Goal: Transaction & Acquisition: Book appointment/travel/reservation

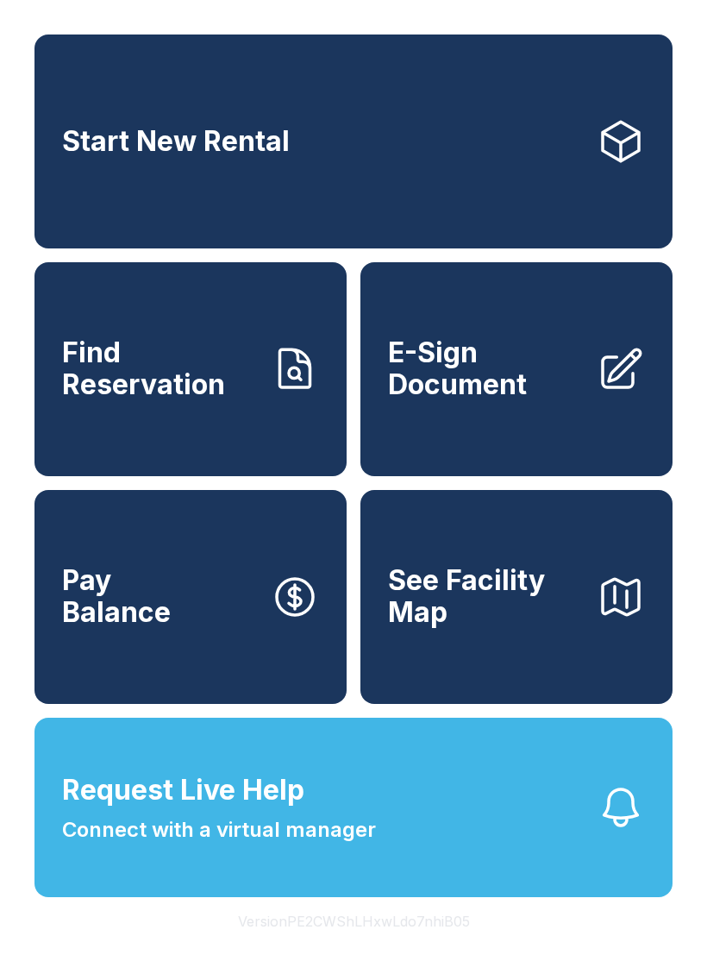
click at [381, 141] on link "Start New Rental" at bounding box center [353, 141] width 638 height 214
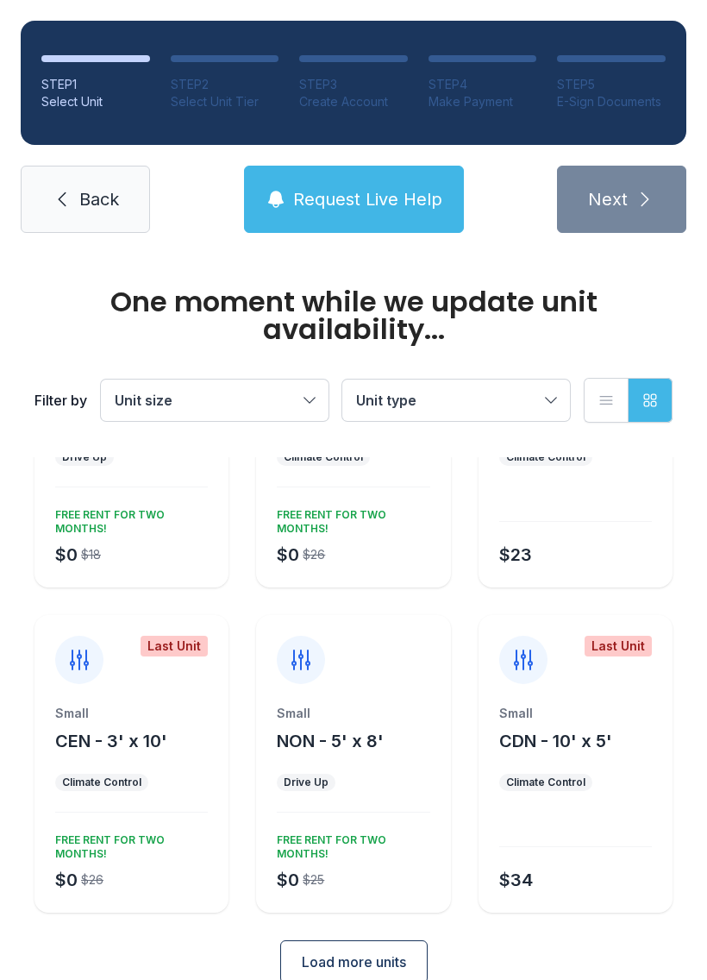
scroll to position [168, 0]
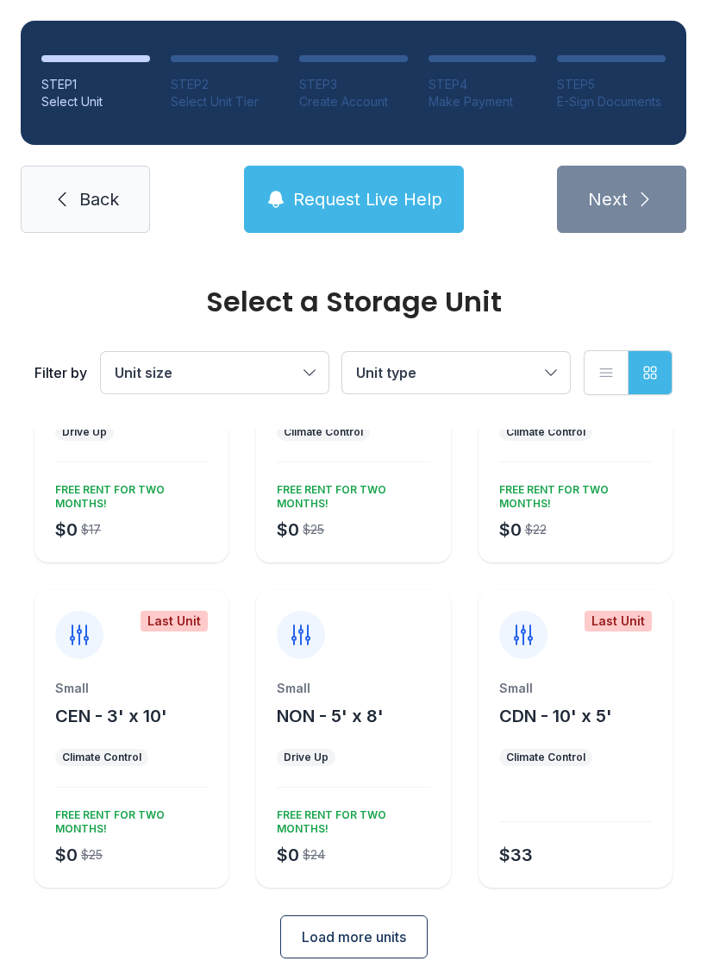
click at [316, 369] on button "Unit size" at bounding box center [215, 372] width 228 height 41
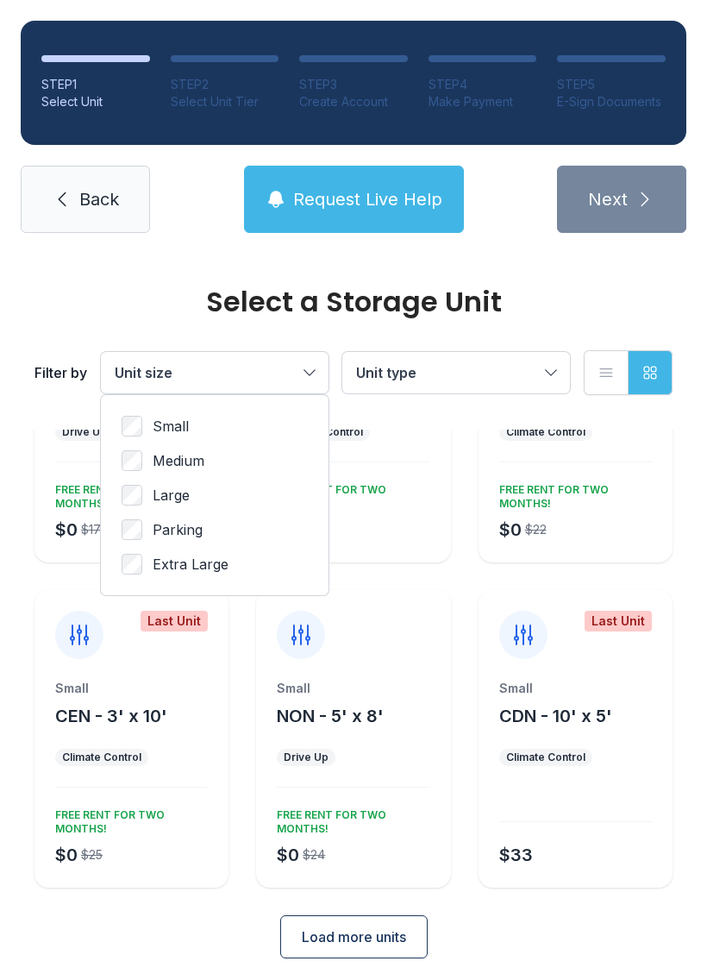
click at [187, 456] on span "Medium" at bounding box center [179, 460] width 52 height 21
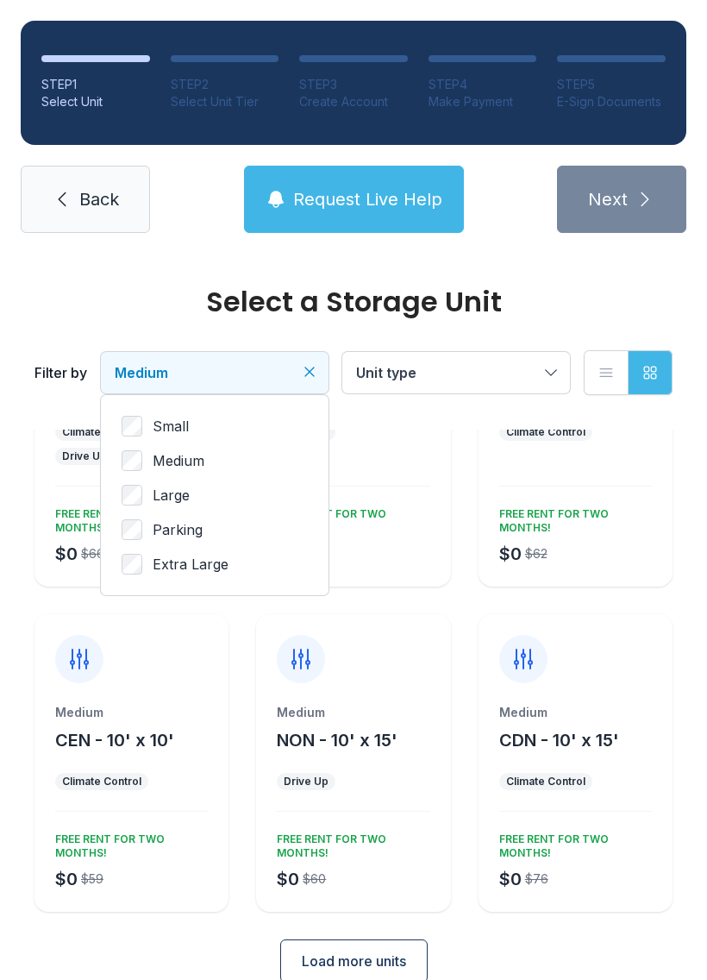
click at [171, 418] on span "Small" at bounding box center [171, 426] width 36 height 21
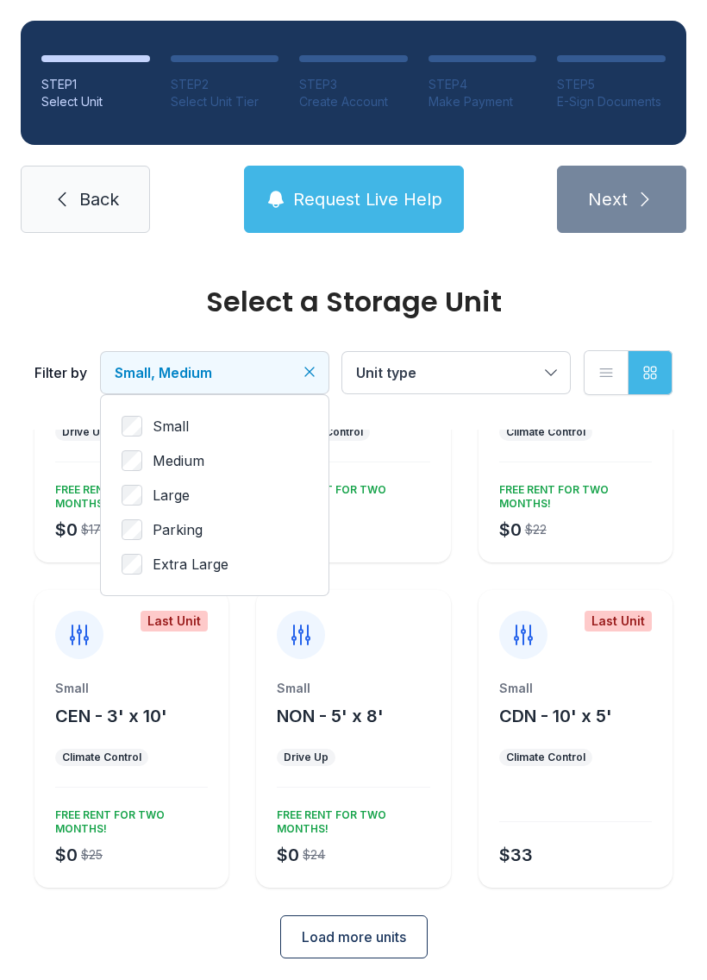
click at [549, 365] on button "Unit type" at bounding box center [456, 372] width 228 height 41
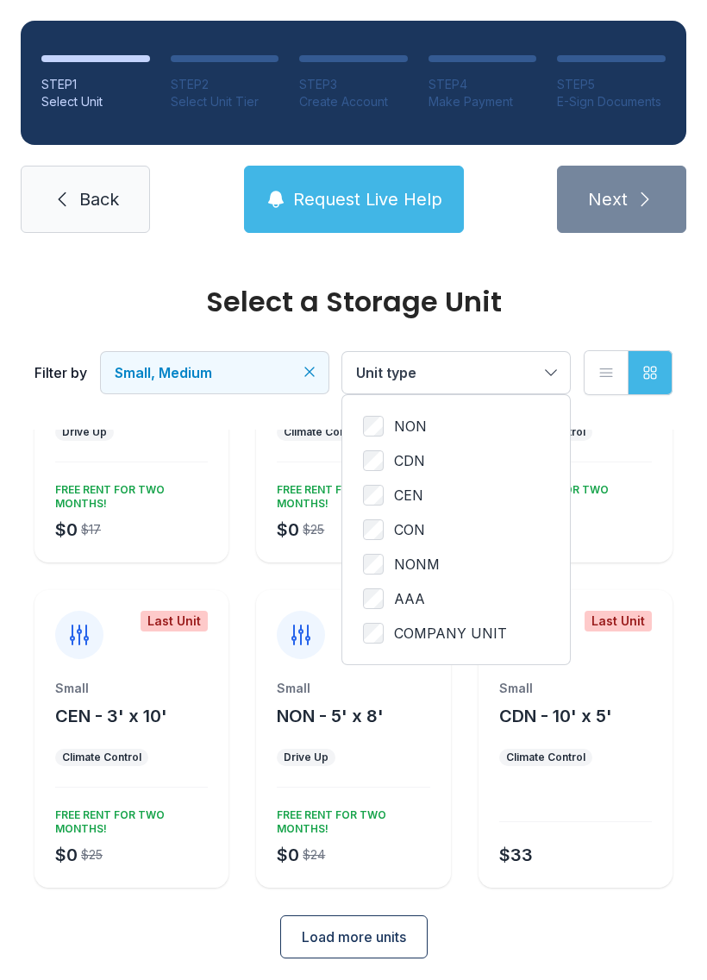
click at [552, 369] on button "Unit type" at bounding box center [456, 372] width 228 height 41
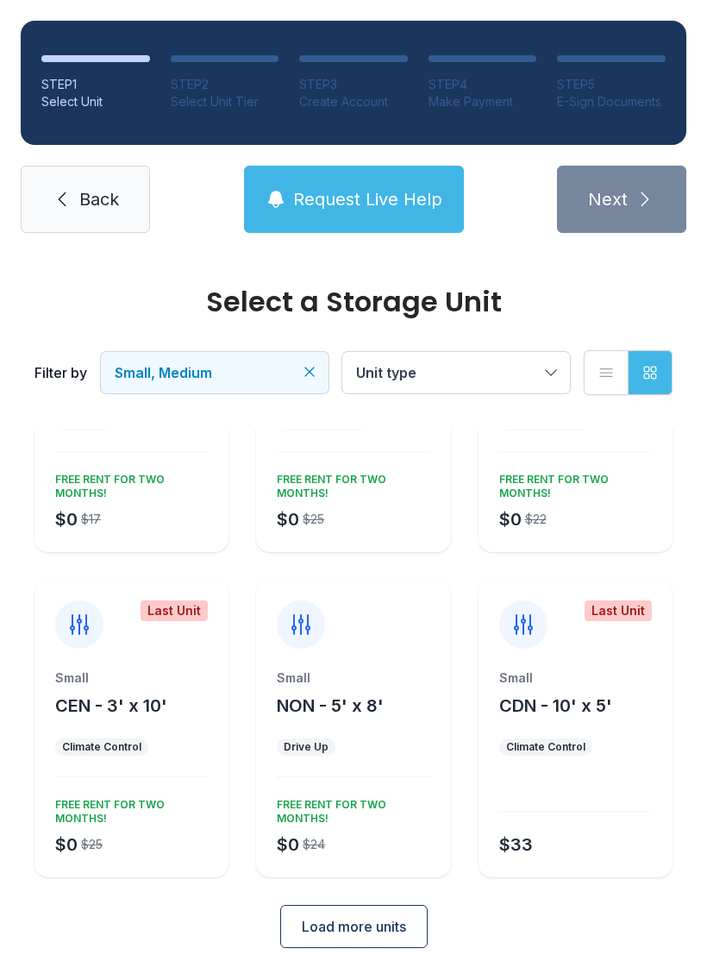
scroll to position [178, 0]
click at [321, 368] on button "Small, Medium" at bounding box center [215, 372] width 228 height 41
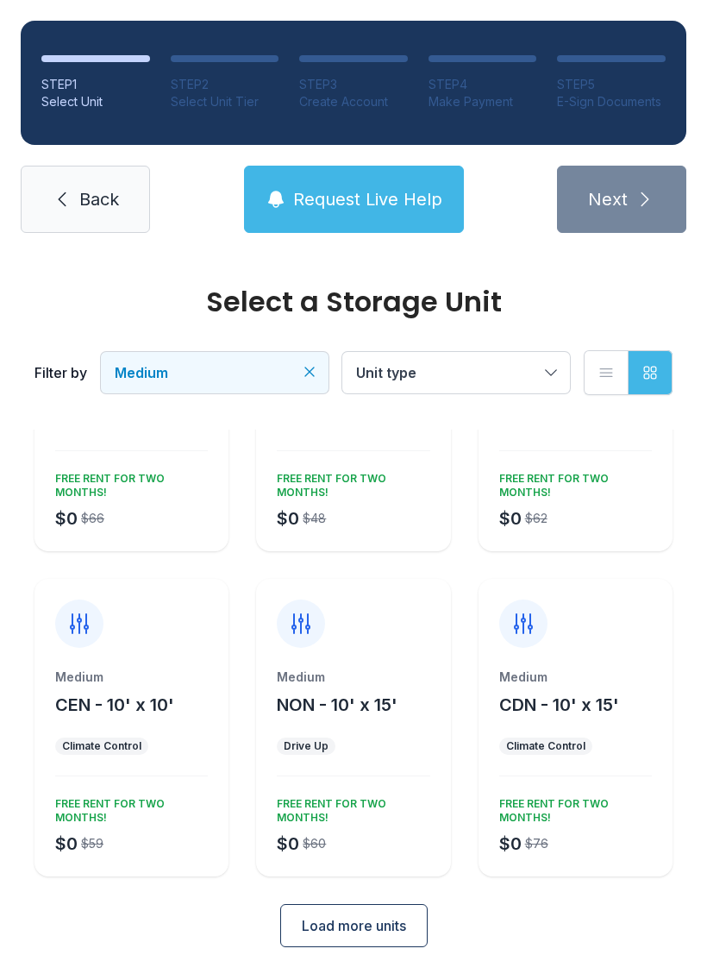
scroll to position [202, 0]
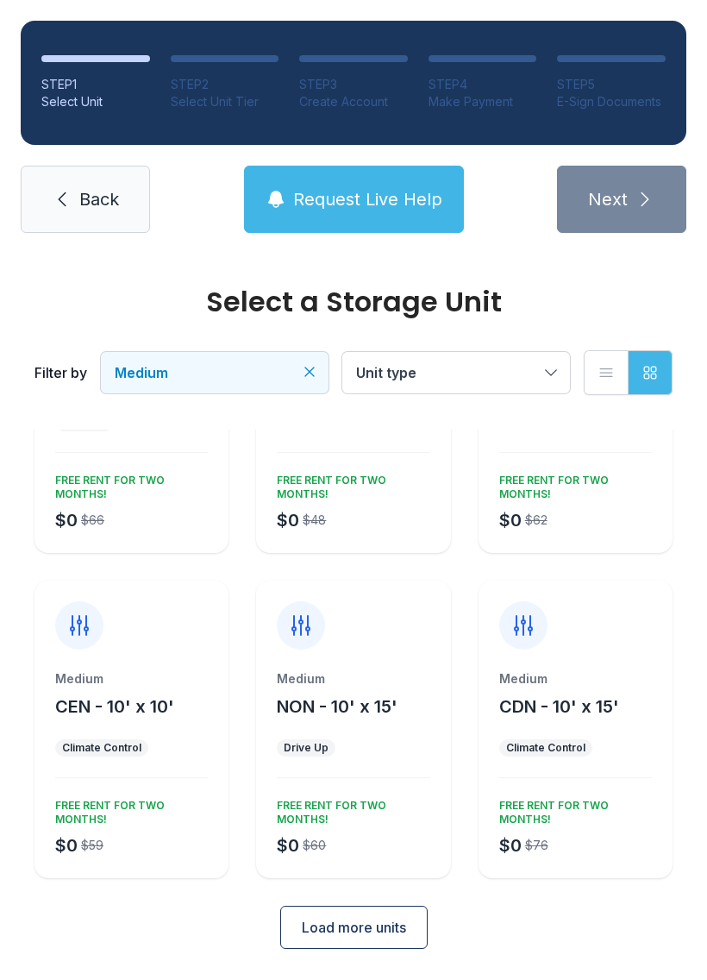
click at [171, 738] on div "Medium CEN - 10' x 10' Climate Control $0 $59 FREE RENT FOR TWO MONTHS!" at bounding box center [131, 774] width 194 height 208
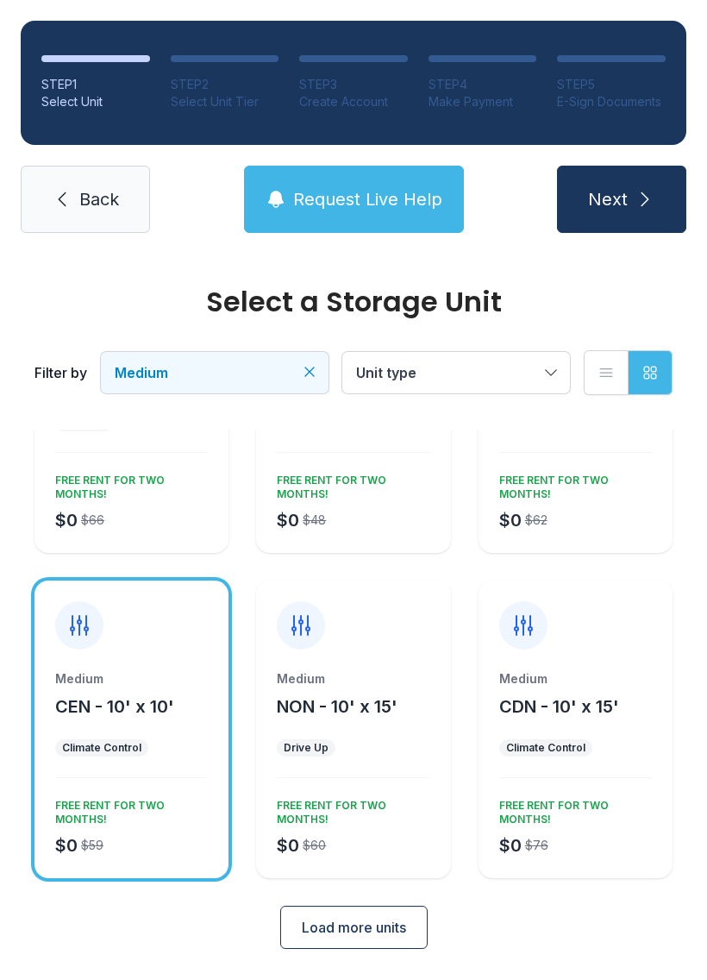
click at [618, 184] on button "Next" at bounding box center [621, 199] width 129 height 67
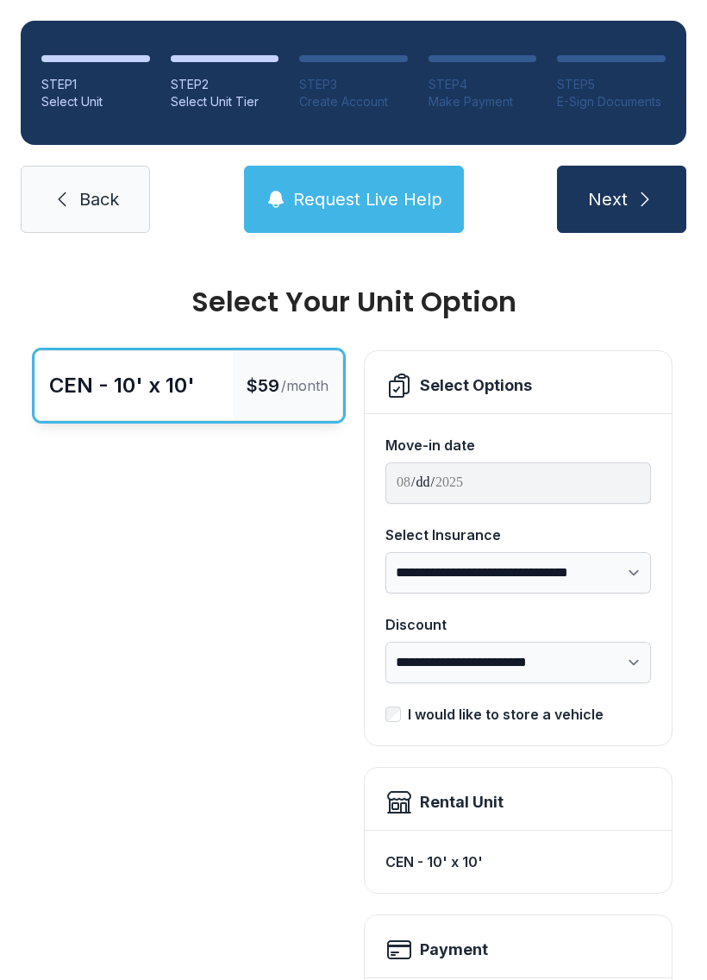
click at [504, 384] on div "Select Options" at bounding box center [476, 385] width 112 height 24
click at [470, 573] on select "**********" at bounding box center [518, 572] width 266 height 41
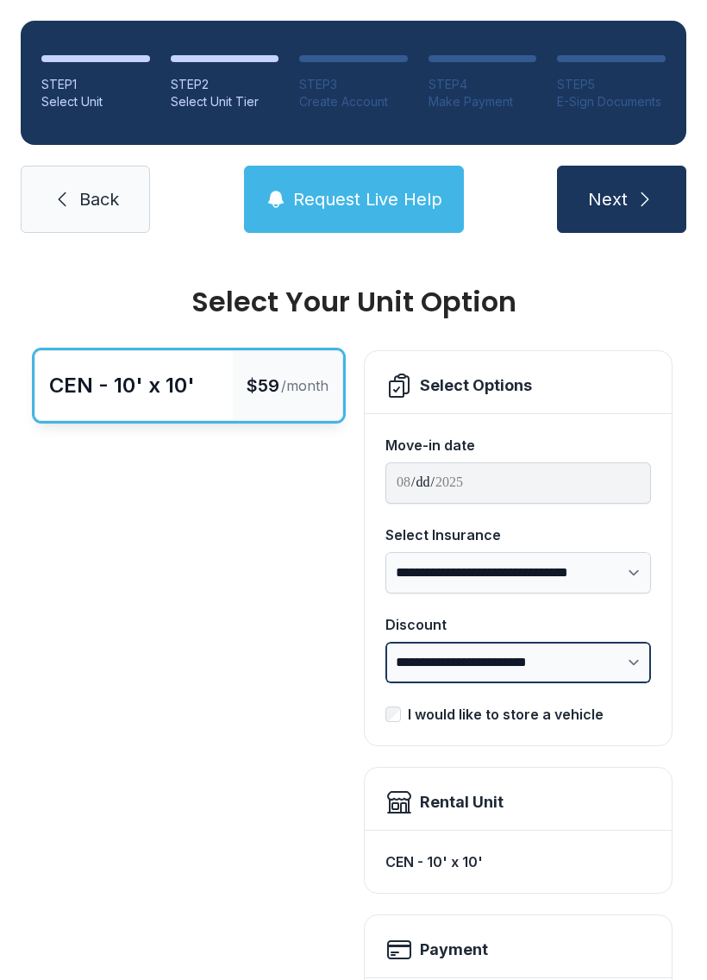
click at [475, 657] on select "**********" at bounding box center [518, 662] width 266 height 41
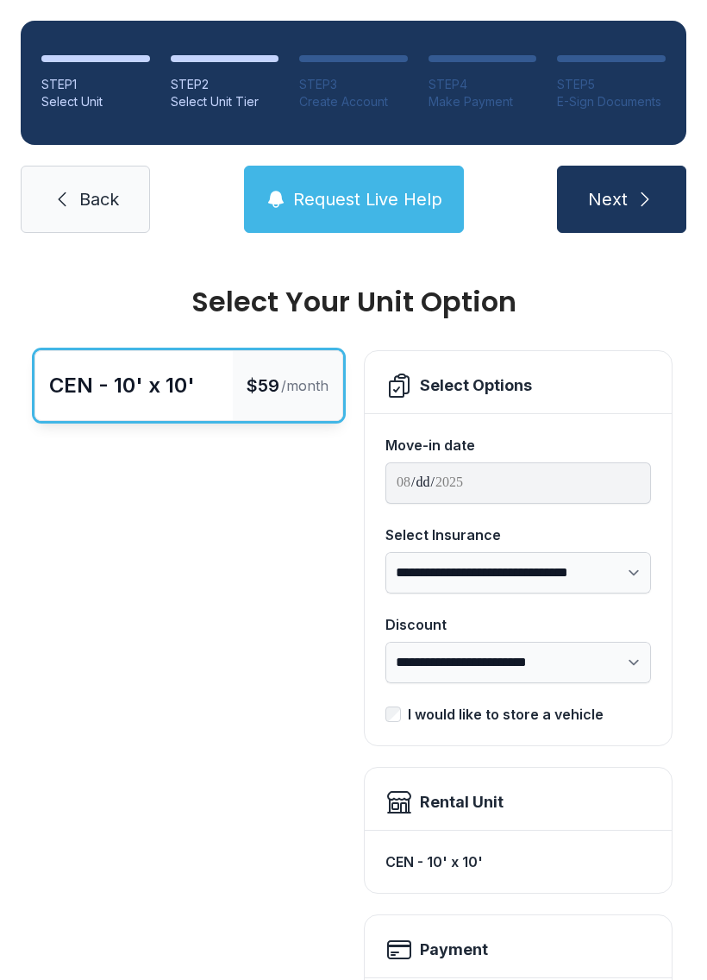
click at [104, 212] on link "Back" at bounding box center [85, 199] width 129 height 67
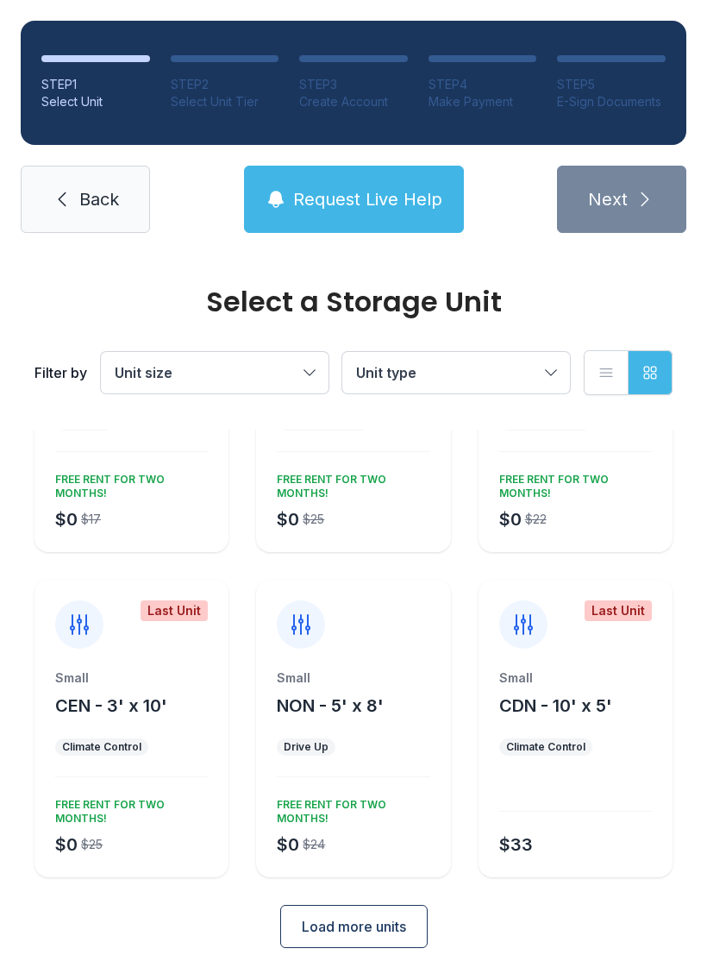
scroll to position [178, 0]
click at [372, 925] on span "Load more units" at bounding box center [354, 927] width 104 height 21
click at [376, 922] on span "Load more units" at bounding box center [354, 927] width 104 height 21
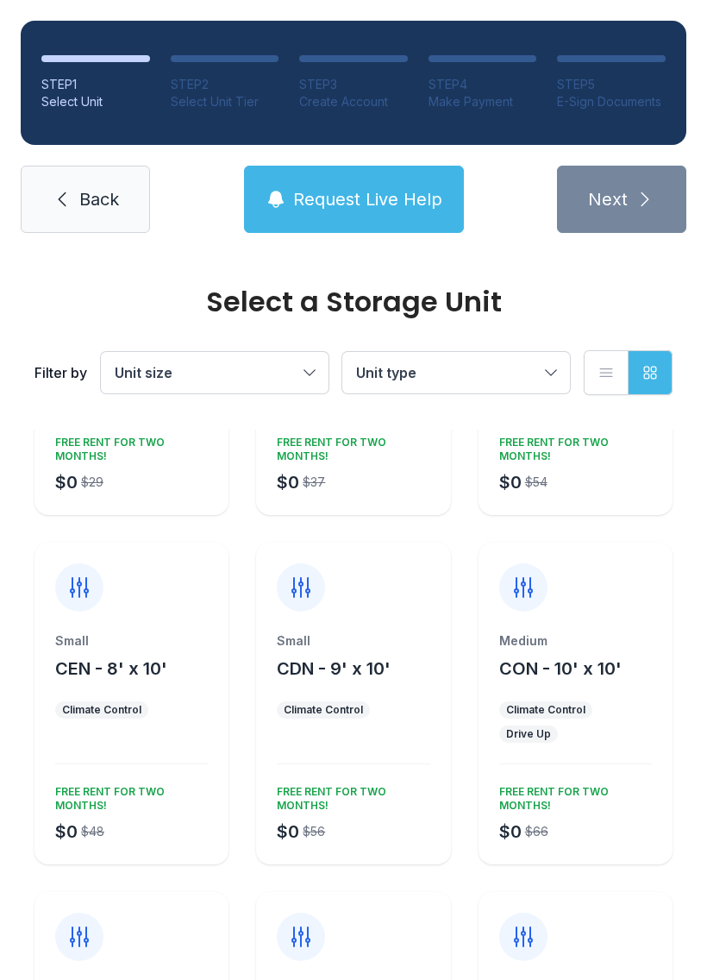
scroll to position [1224, 0]
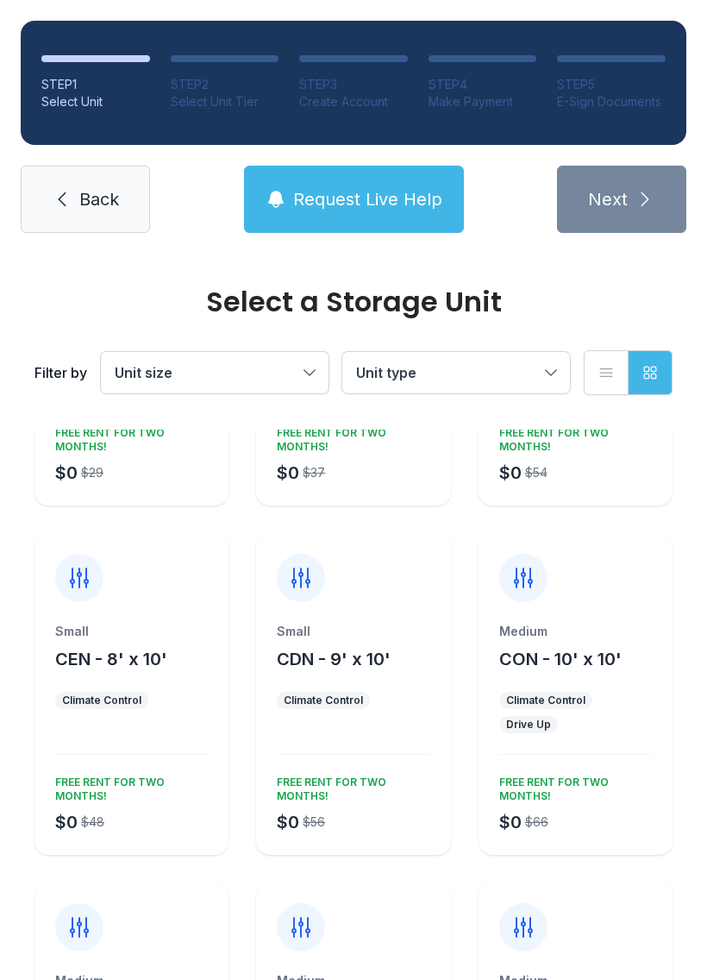
click at [360, 681] on div "Small CDN - 9' x 10' Climate Control $0 $56 FREE RENT FOR TWO MONTHS!" at bounding box center [353, 739] width 194 height 232
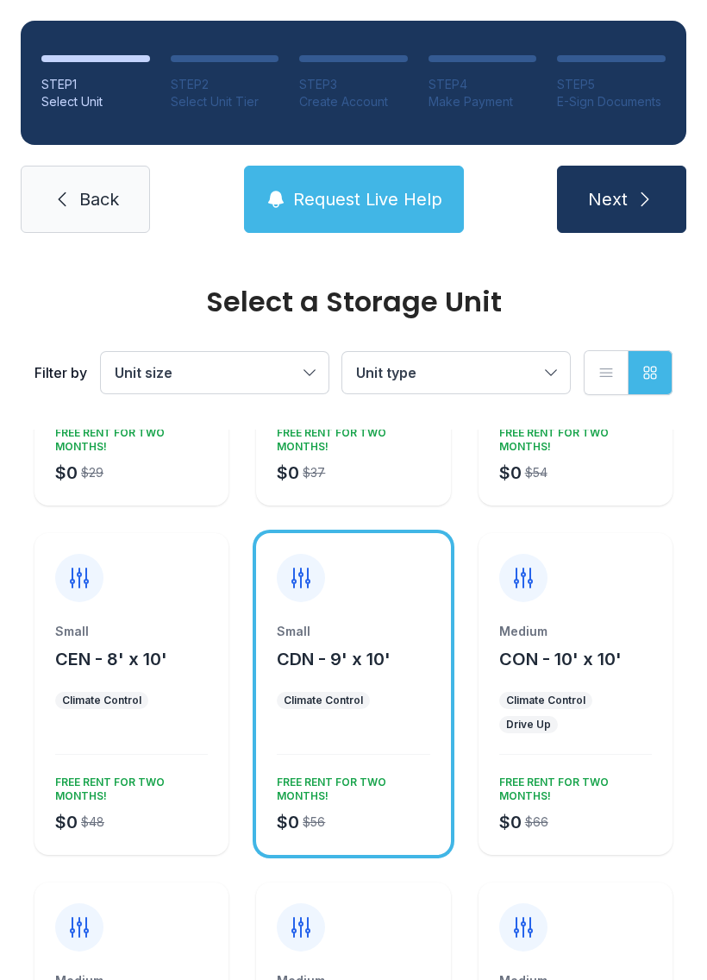
click at [634, 187] on button "Next" at bounding box center [621, 199] width 129 height 67
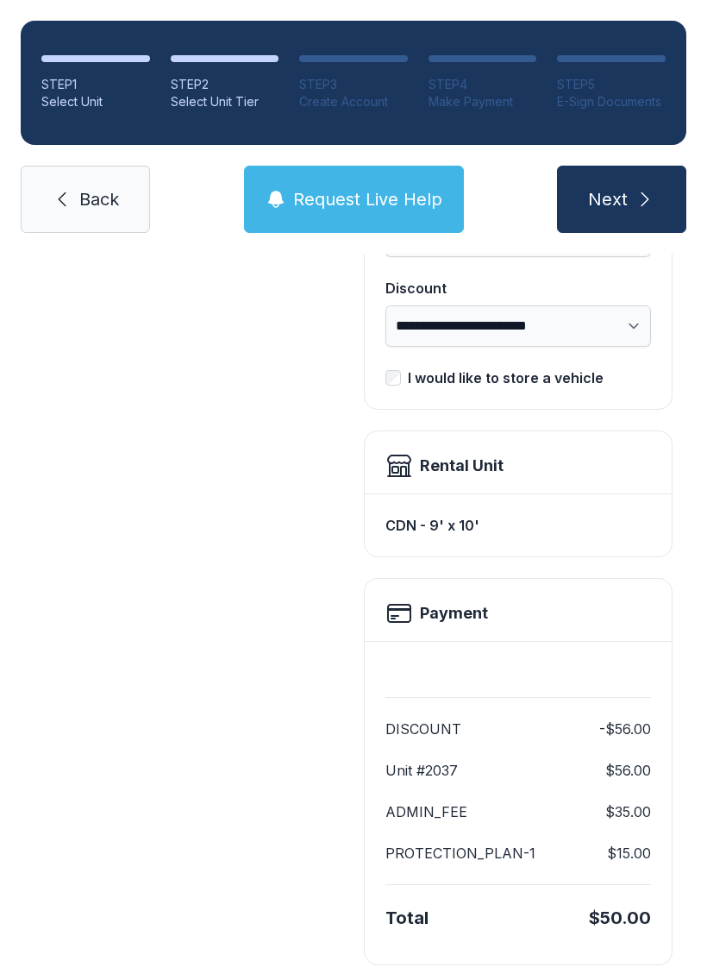
scroll to position [338, 0]
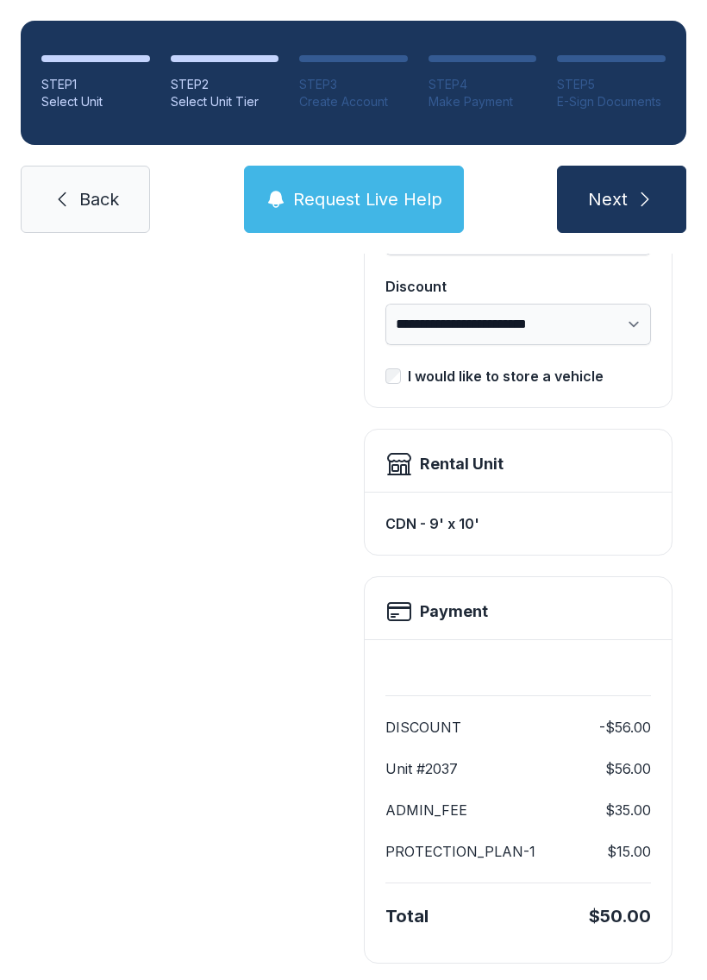
click at [608, 194] on span "Next" at bounding box center [608, 199] width 40 height 24
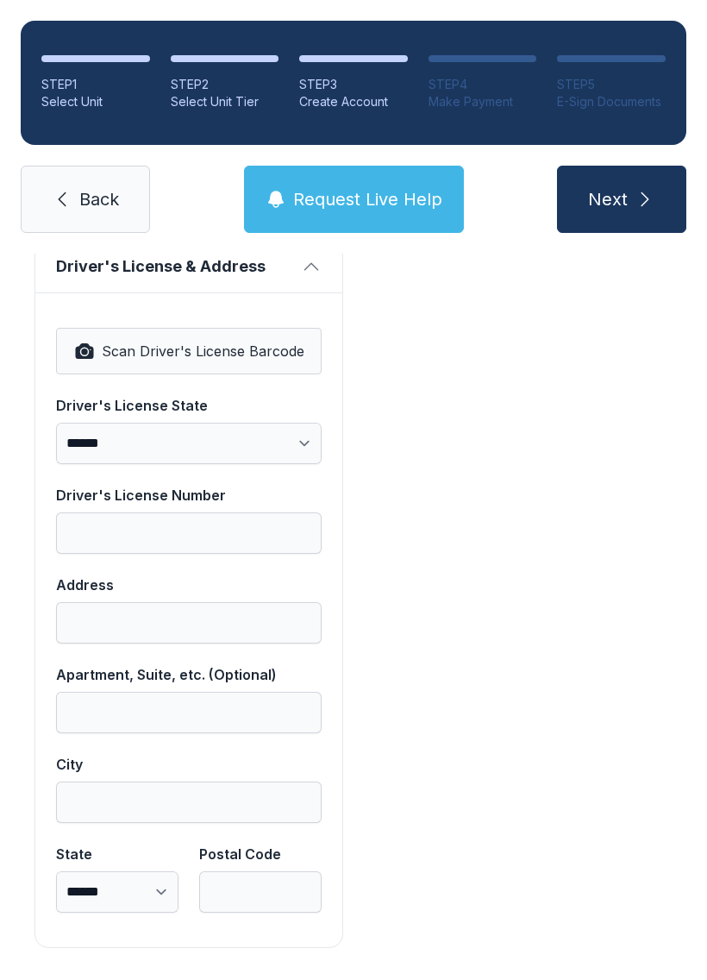
scroll to position [1078, 0]
click at [91, 197] on span "Back" at bounding box center [99, 199] width 40 height 24
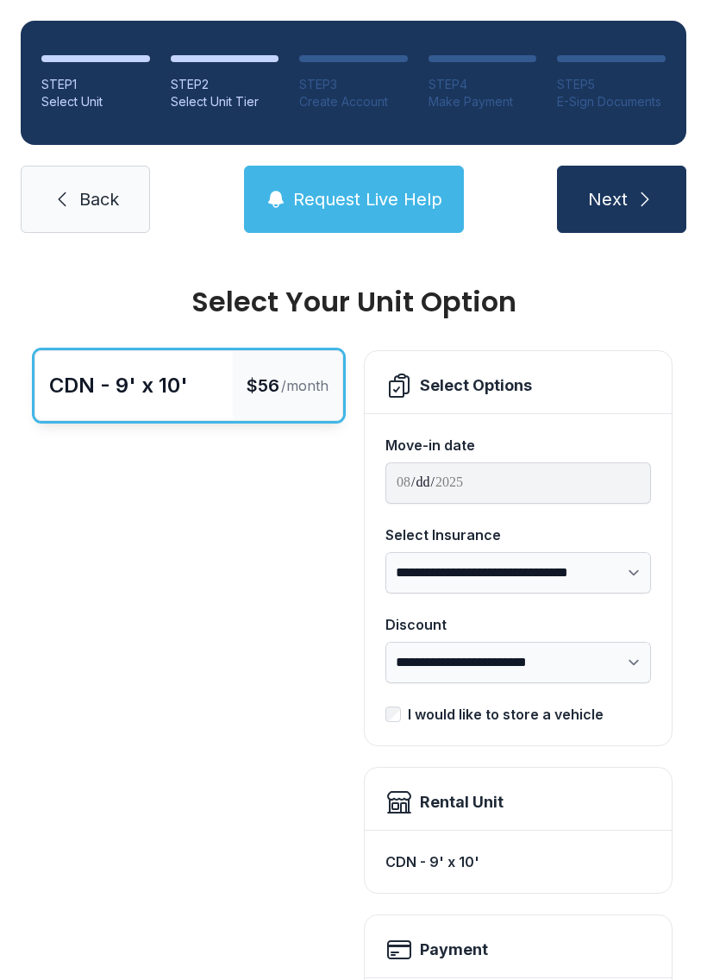
click at [85, 203] on span "Back" at bounding box center [99, 199] width 40 height 24
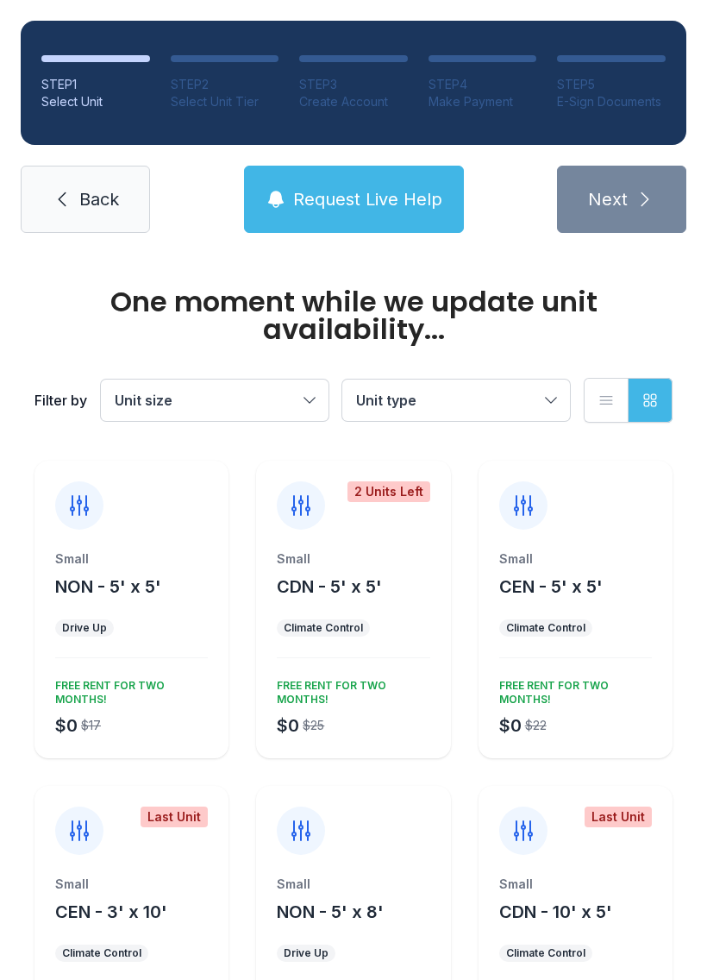
click at [90, 203] on span "Back" at bounding box center [99, 199] width 40 height 24
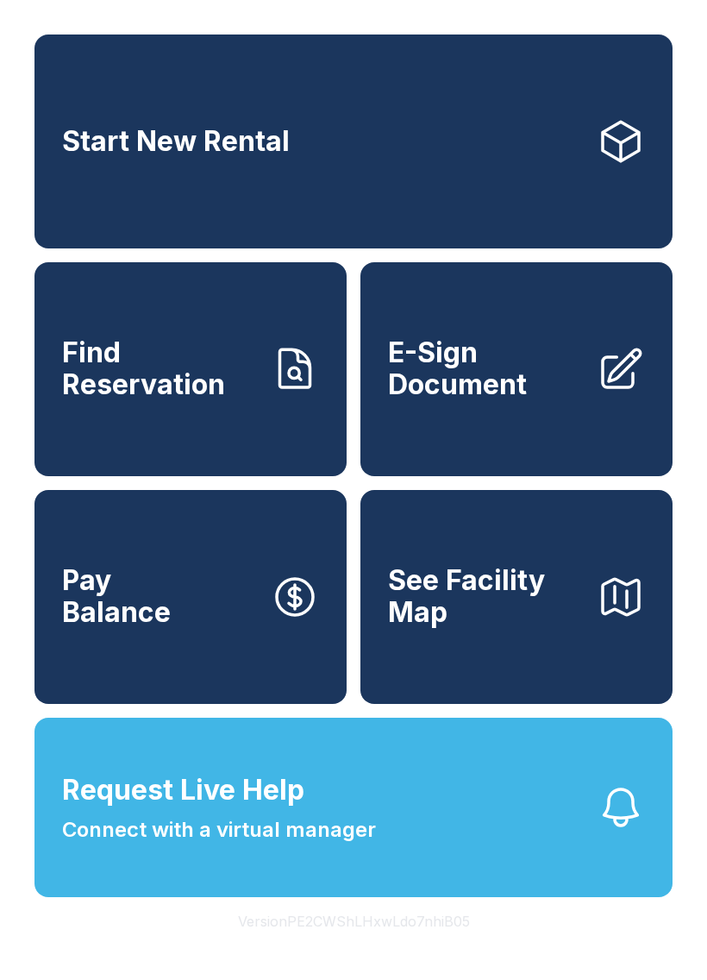
click at [486, 619] on span "See Facility Map" at bounding box center [485, 596] width 195 height 63
click at [226, 892] on button "Request Live Help Connect with a virtual manager" at bounding box center [353, 806] width 638 height 179
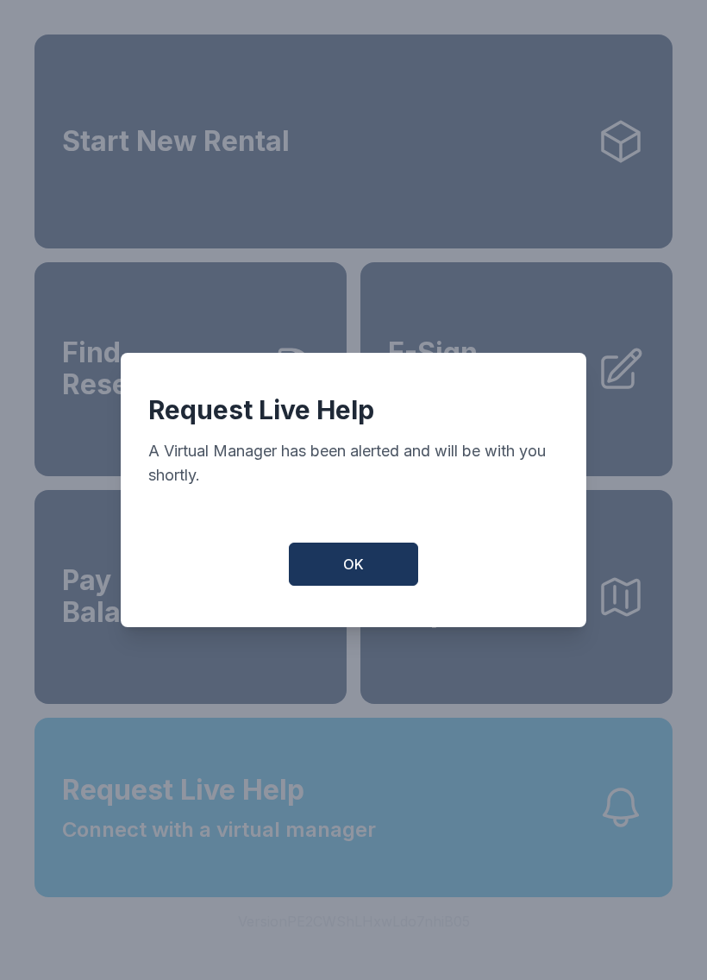
click at [375, 580] on button "OK" at bounding box center [353, 563] width 129 height 43
